Goal: Information Seeking & Learning: Check status

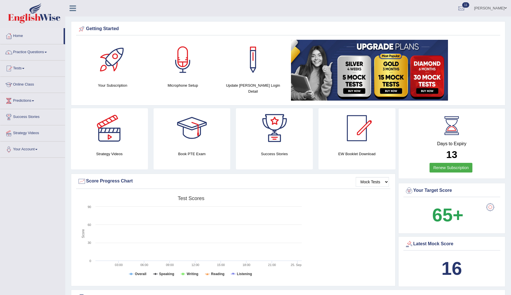
scroll to position [7, 0]
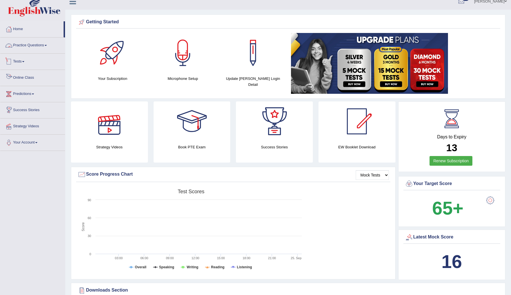
click at [18, 45] on link "Practice Questions" at bounding box center [32, 44] width 65 height 14
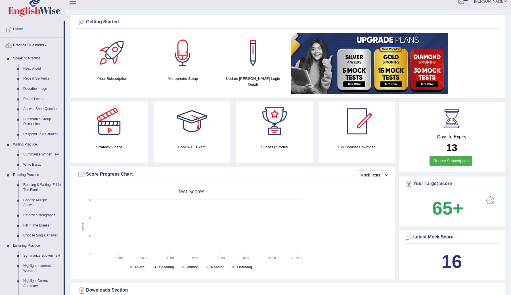
click at [32, 47] on link "Practice Questions" at bounding box center [31, 44] width 63 height 14
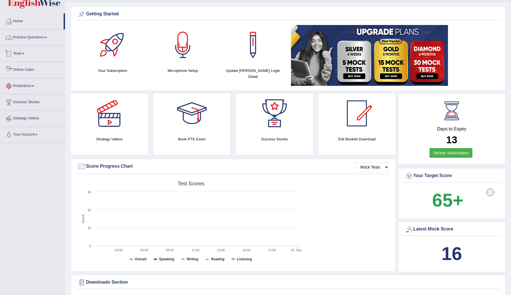
scroll to position [18, 0]
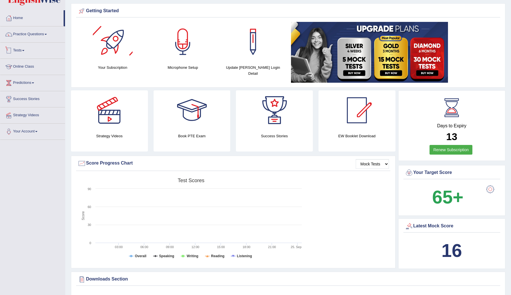
click at [17, 51] on link "Tests" at bounding box center [32, 50] width 65 height 14
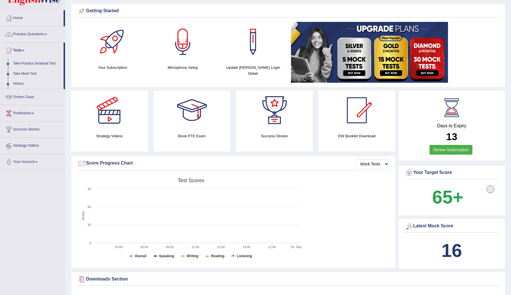
click at [22, 82] on link "History" at bounding box center [36, 84] width 53 height 10
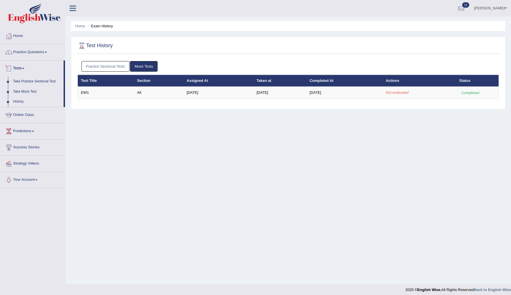
click at [98, 68] on link "Practice Sectional Tests" at bounding box center [105, 66] width 48 height 10
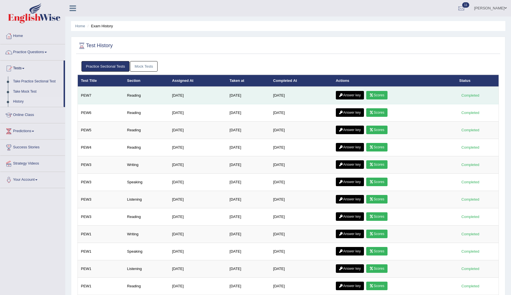
click at [380, 96] on link "Scores" at bounding box center [376, 95] width 21 height 9
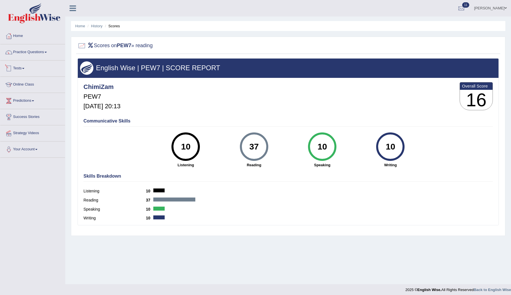
click at [23, 68] on link "Tests" at bounding box center [32, 67] width 65 height 14
click at [27, 99] on link "History" at bounding box center [36, 101] width 53 height 10
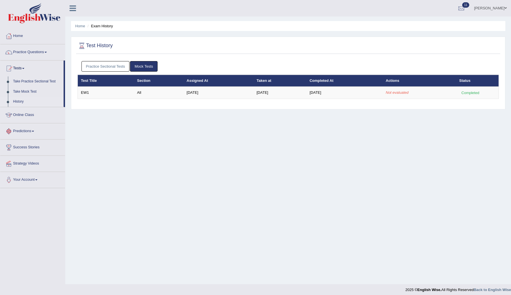
click at [118, 69] on link "Practice Sectional Tests" at bounding box center [105, 66] width 48 height 10
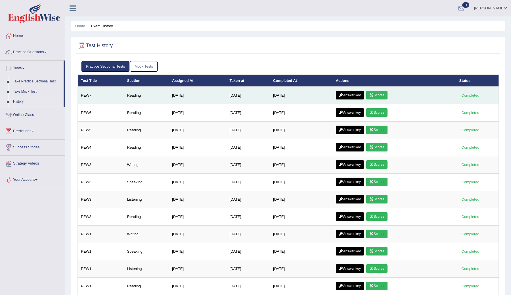
click at [355, 95] on link "Answer key" at bounding box center [350, 95] width 28 height 9
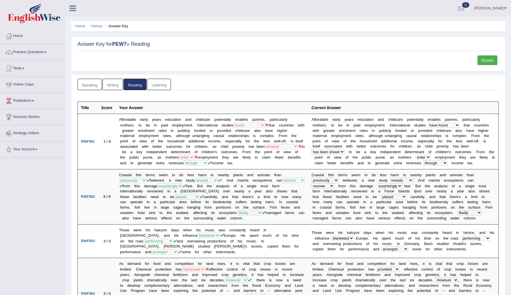
click at [480, 61] on link "Scores" at bounding box center [487, 60] width 20 height 10
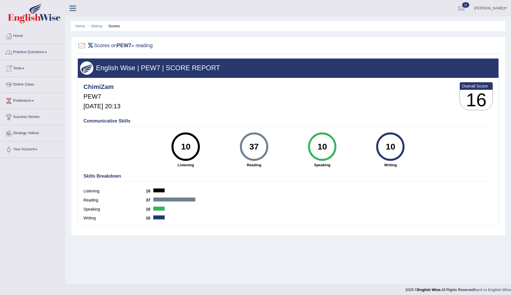
click at [24, 67] on link "Tests" at bounding box center [32, 67] width 65 height 14
click at [22, 99] on link "History" at bounding box center [36, 101] width 53 height 10
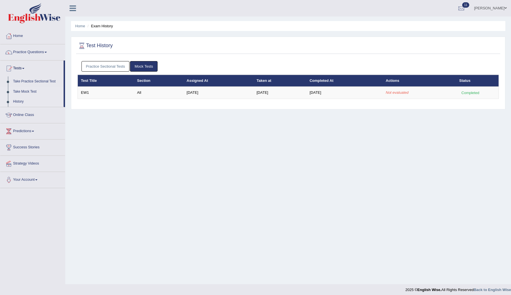
click at [29, 88] on link "Take Mock Test" at bounding box center [36, 92] width 53 height 10
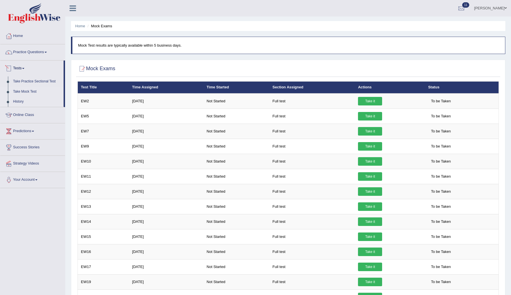
click at [19, 100] on link "History" at bounding box center [36, 101] width 53 height 10
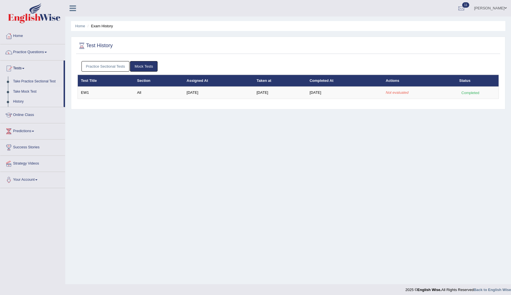
click at [24, 92] on link "Take Mock Test" at bounding box center [36, 92] width 53 height 10
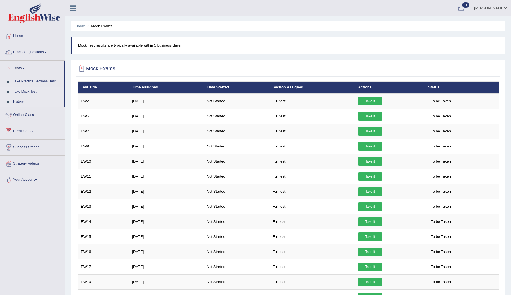
click at [20, 101] on link "History" at bounding box center [36, 101] width 53 height 10
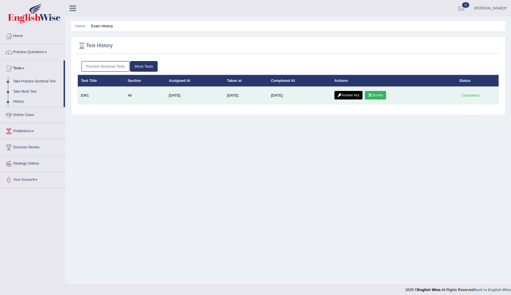
click at [374, 97] on link "Scores" at bounding box center [375, 95] width 21 height 9
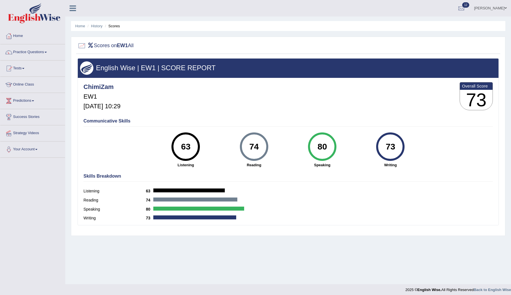
scroll to position [3, 0]
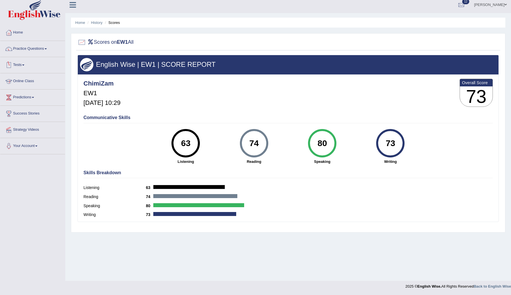
click at [22, 66] on link "Tests" at bounding box center [32, 64] width 65 height 14
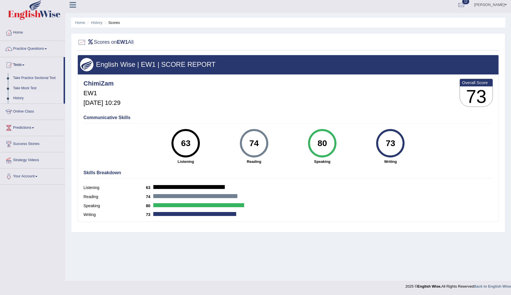
click at [19, 98] on link "History" at bounding box center [36, 98] width 53 height 10
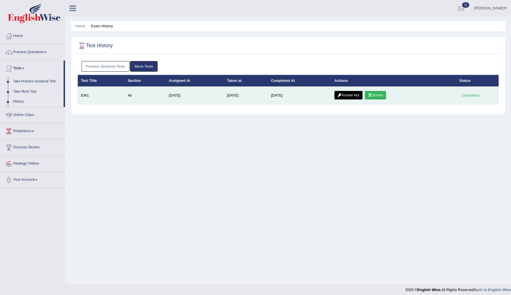
click at [344, 95] on link "Answer key" at bounding box center [348, 95] width 28 height 9
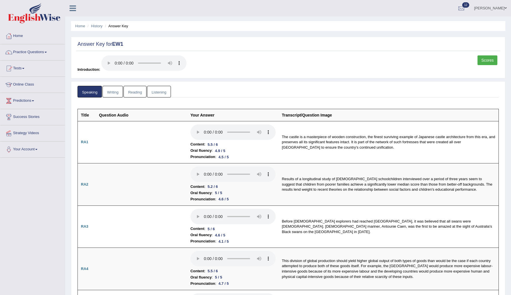
click at [116, 93] on link "Writing" at bounding box center [112, 92] width 20 height 12
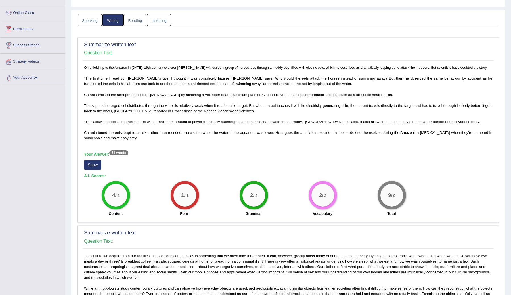
scroll to position [73, 0]
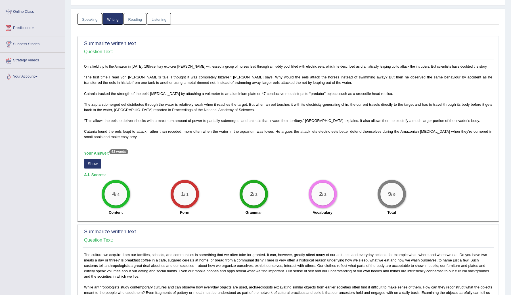
click at [92, 168] on button "Show" at bounding box center [92, 164] width 17 height 10
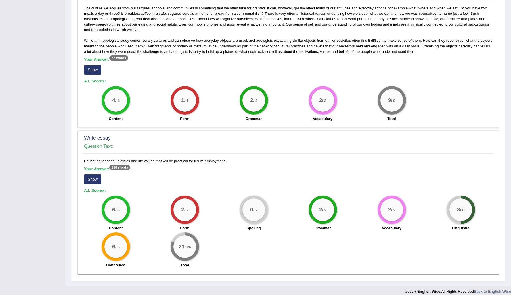
scroll to position [329, 0]
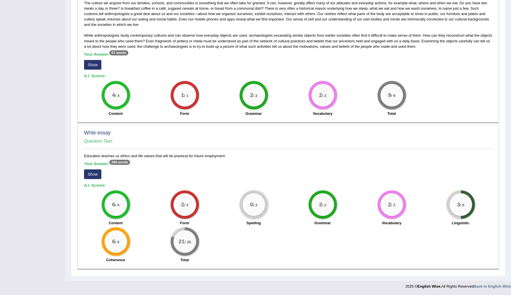
click at [96, 175] on button "Show" at bounding box center [92, 174] width 17 height 10
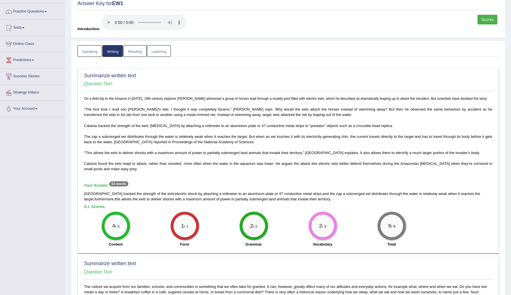
scroll to position [20, 0]
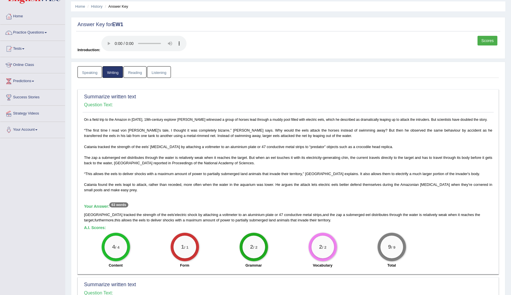
click at [135, 73] on link "Reading" at bounding box center [134, 72] width 23 height 12
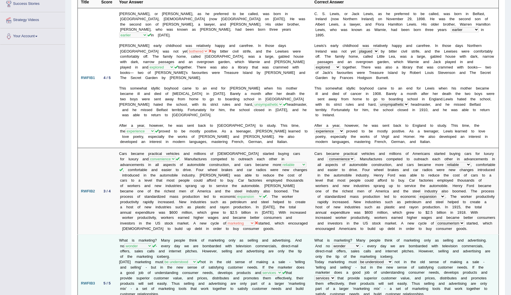
scroll to position [0, 0]
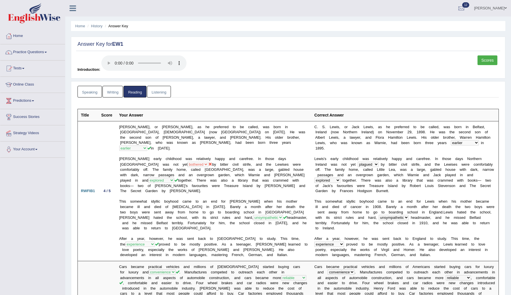
click at [160, 92] on link "Listening" at bounding box center [159, 92] width 24 height 12
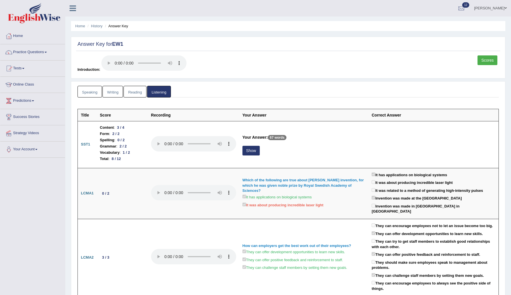
click at [87, 92] on link "Speaking" at bounding box center [89, 92] width 24 height 12
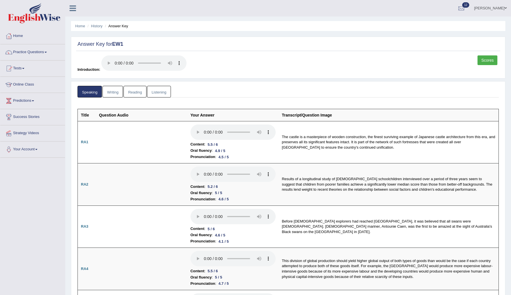
click at [112, 93] on link "Writing" at bounding box center [112, 92] width 20 height 12
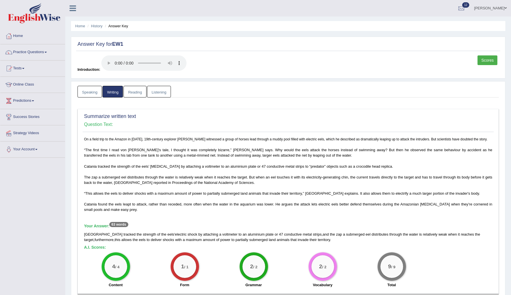
click at [490, 57] on link "Scores" at bounding box center [487, 60] width 20 height 10
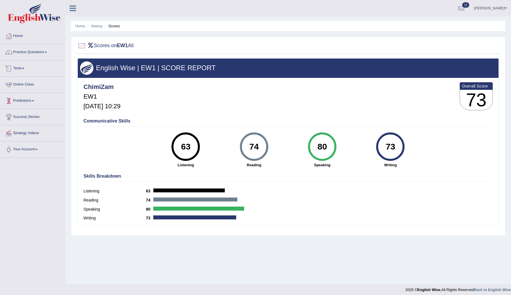
click at [26, 67] on link "Tests" at bounding box center [32, 67] width 65 height 14
click at [29, 91] on link "Take Mock Test" at bounding box center [36, 92] width 53 height 10
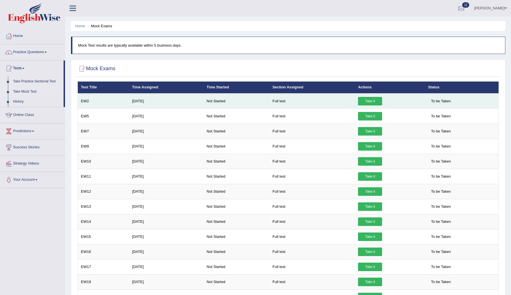
click at [365, 100] on link "Take it" at bounding box center [370, 101] width 24 height 9
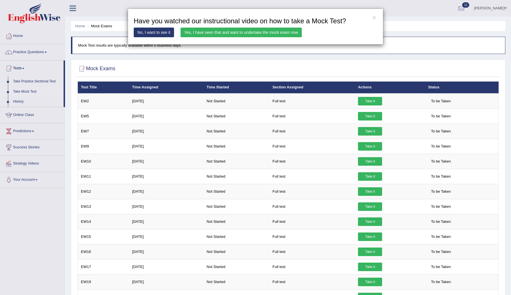
click at [280, 32] on link "Yes, I have seen that and want to undertake the mock exam now" at bounding box center [240, 33] width 121 height 10
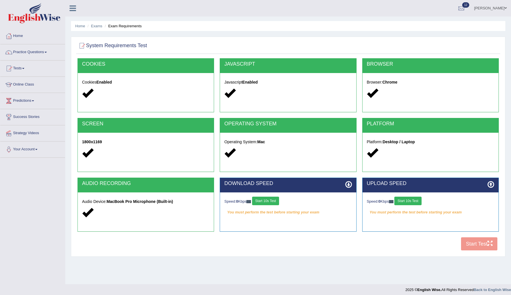
click at [273, 203] on button "Start 10s Test" at bounding box center [265, 200] width 27 height 9
click at [415, 202] on button "Start 10s Test" at bounding box center [407, 200] width 27 height 9
click at [420, 201] on button "Start 10s Test" at bounding box center [413, 200] width 27 height 9
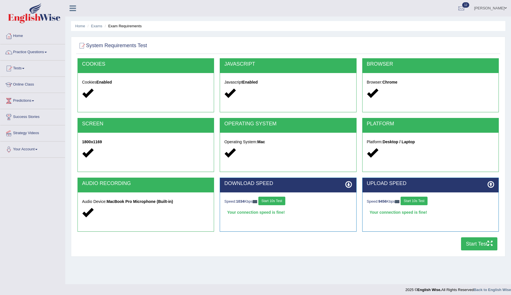
click at [471, 243] on button "Start Test" at bounding box center [479, 243] width 36 height 13
